Goal: Use online tool/utility: Utilize a website feature to perform a specific function

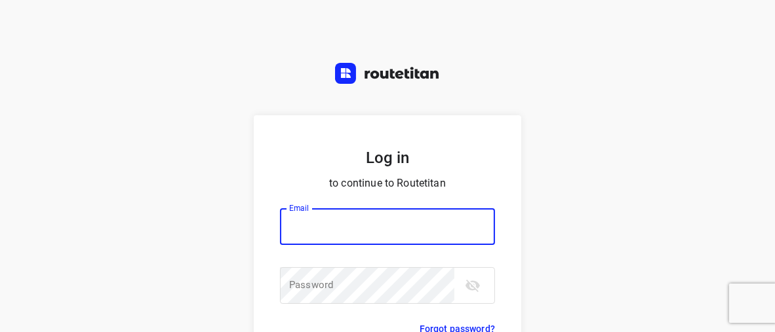
type input "horeca@kaddour.nl"
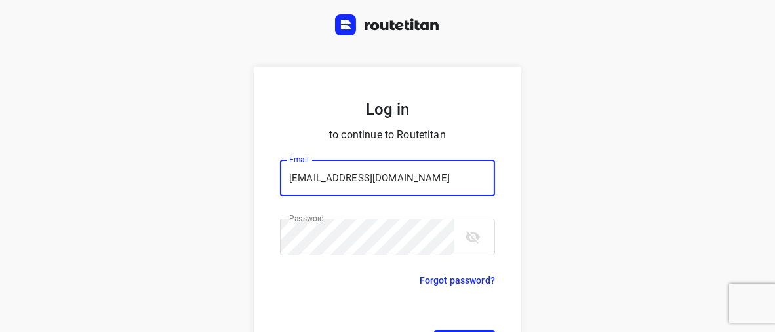
scroll to position [101, 0]
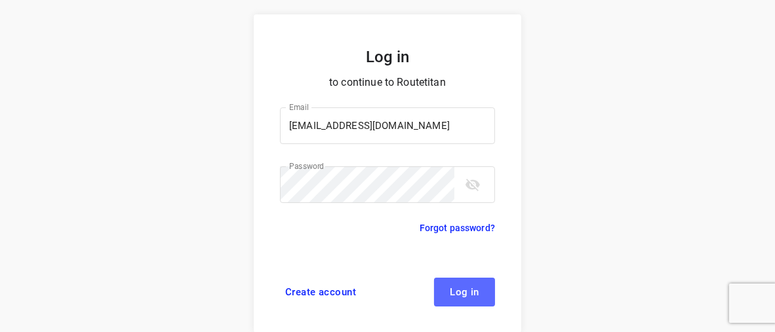
drag, startPoint x: 456, startPoint y: 296, endPoint x: 496, endPoint y: 257, distance: 55.2
click at [457, 294] on span "Log in" at bounding box center [465, 292] width 30 height 10
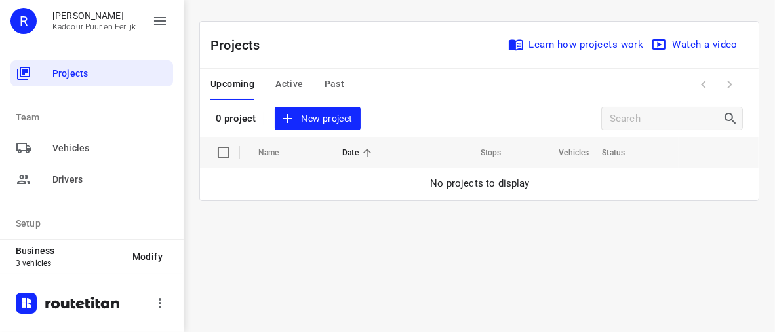
click at [293, 83] on span "Active" at bounding box center [289, 84] width 28 height 16
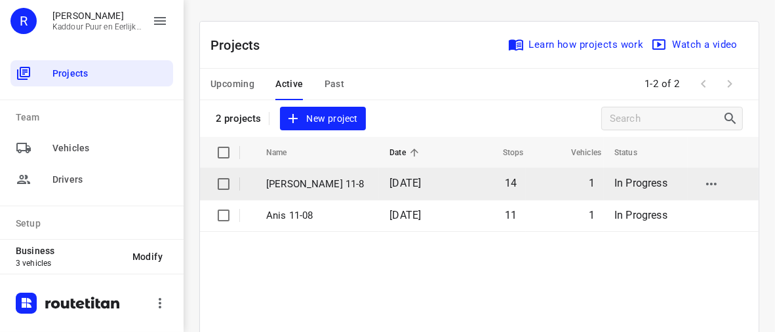
click at [315, 182] on p "[PERSON_NAME] 11-8" at bounding box center [318, 184] width 104 height 15
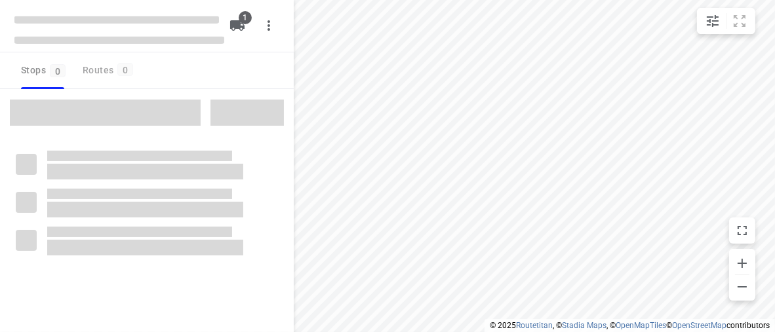
type input "distance"
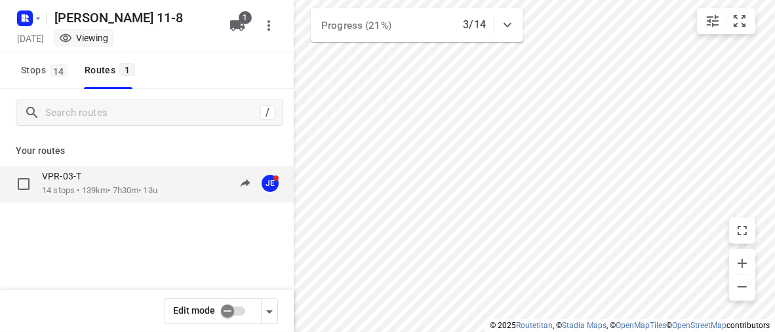
click at [81, 178] on p "VPR-03-T" at bounding box center [65, 176] width 47 height 12
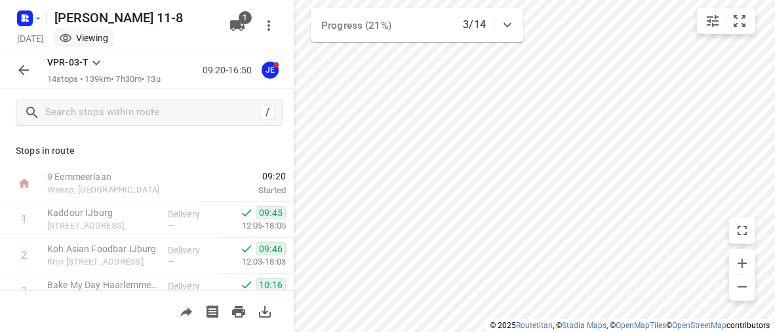
click at [557, 0] on html "i © 2025 Routetitan , © Stadia Maps , © OpenMapTiles © OpenStreetMap contributo…" at bounding box center [387, 166] width 775 height 332
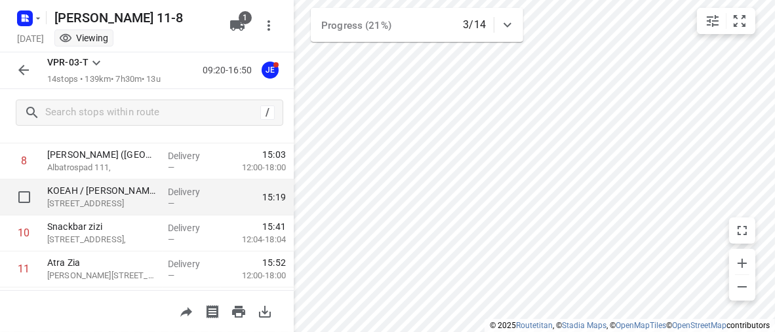
scroll to position [328, 0]
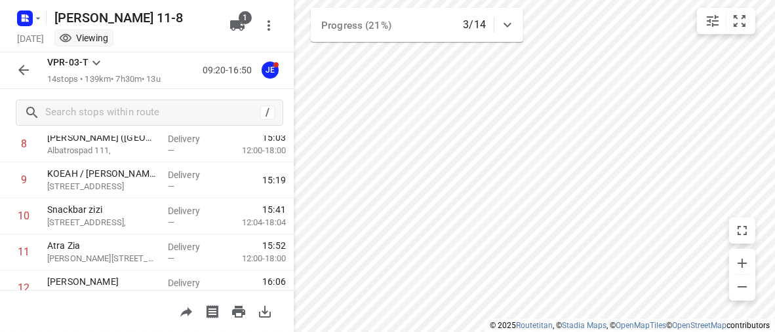
click at [349, 26] on div "i © 2025 Routetitan , © Stadia Maps , © OpenMapTiles © OpenStreetMap contributo…" at bounding box center [387, 166] width 775 height 332
click at [605, 332] on html "i © 2025 Routetitan , © Stadia Maps , © OpenMapTiles © OpenStreetMap contributo…" at bounding box center [387, 166] width 775 height 332
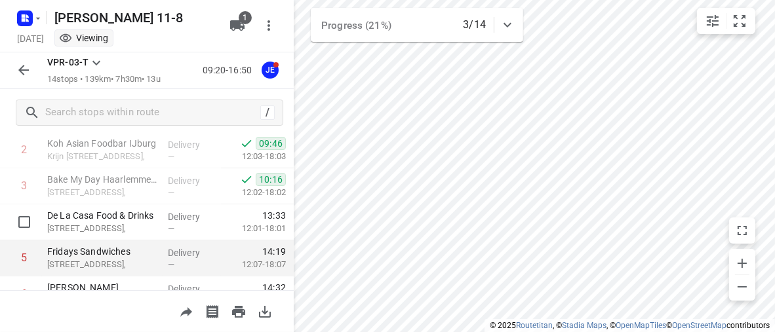
scroll to position [131, 0]
